Goal: Check status: Check status

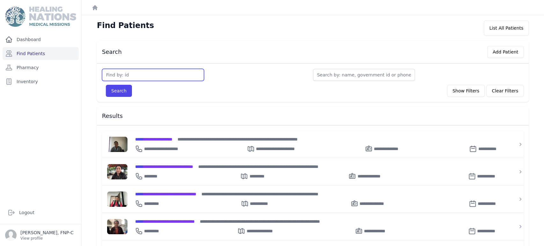
click at [114, 76] on input "text" at bounding box center [153, 75] width 102 height 12
type input "3677"
click at [117, 91] on button "Search" at bounding box center [119, 91] width 26 height 12
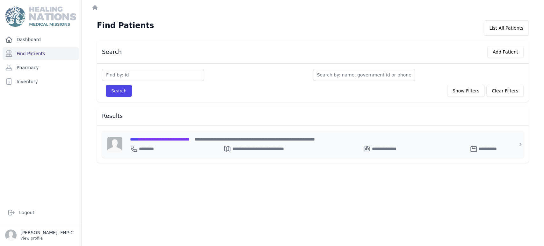
click at [169, 137] on span "**********" at bounding box center [160, 139] width 60 height 4
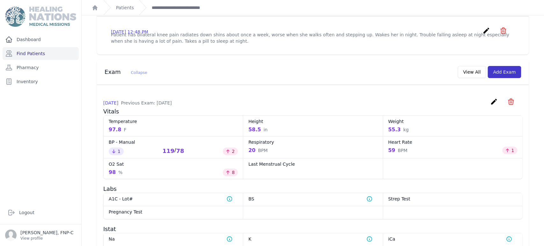
scroll to position [221, 0]
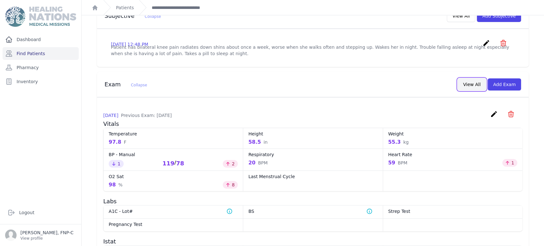
click at [466, 86] on button "View All" at bounding box center [471, 84] width 28 height 12
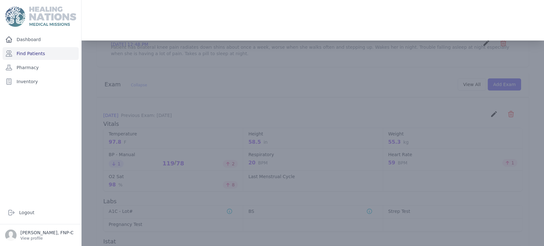
scroll to position [0, 0]
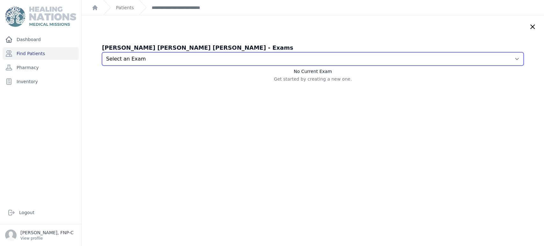
click at [506, 58] on select "Select an Exam [DATE] 11:55 AM [DATE] 11:32 AM" at bounding box center [312, 58] width 421 height 13
click at [102, 52] on select "Select an Exam [DATE] 11:55 AM [DATE] 11:32 AM" at bounding box center [312, 58] width 421 height 13
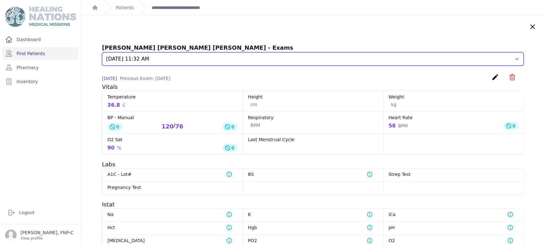
click at [507, 58] on select "Select an Exam [DATE] 11:55 AM [DATE] 11:32 AM" at bounding box center [312, 58] width 421 height 13
select select "7598"
click at [102, 52] on select "Select an Exam [DATE] 11:55 AM [DATE] 11:32 AM" at bounding box center [312, 58] width 421 height 13
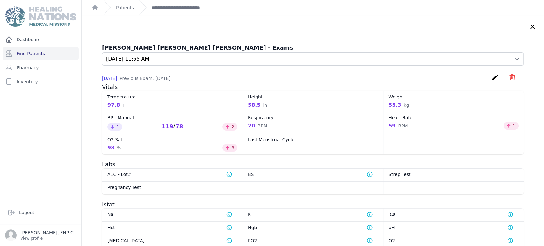
click at [528, 25] on icon at bounding box center [532, 27] width 8 height 8
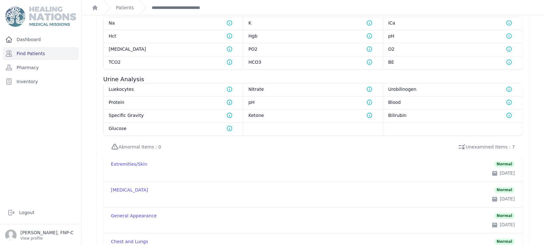
scroll to position [328, 0]
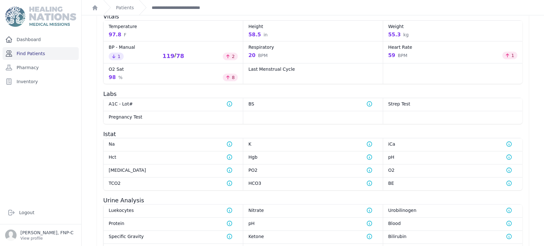
click at [26, 52] on link "Find Patients" at bounding box center [41, 53] width 76 height 13
